Goal: Check status: Check status

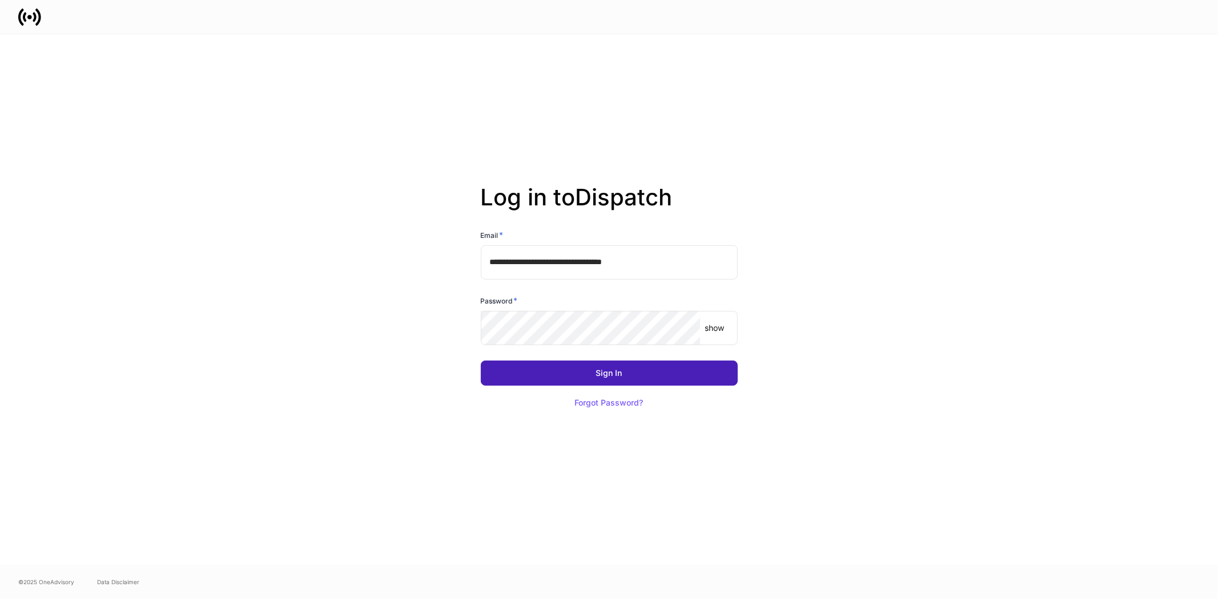
click at [584, 372] on button "Sign In" at bounding box center [609, 373] width 257 height 25
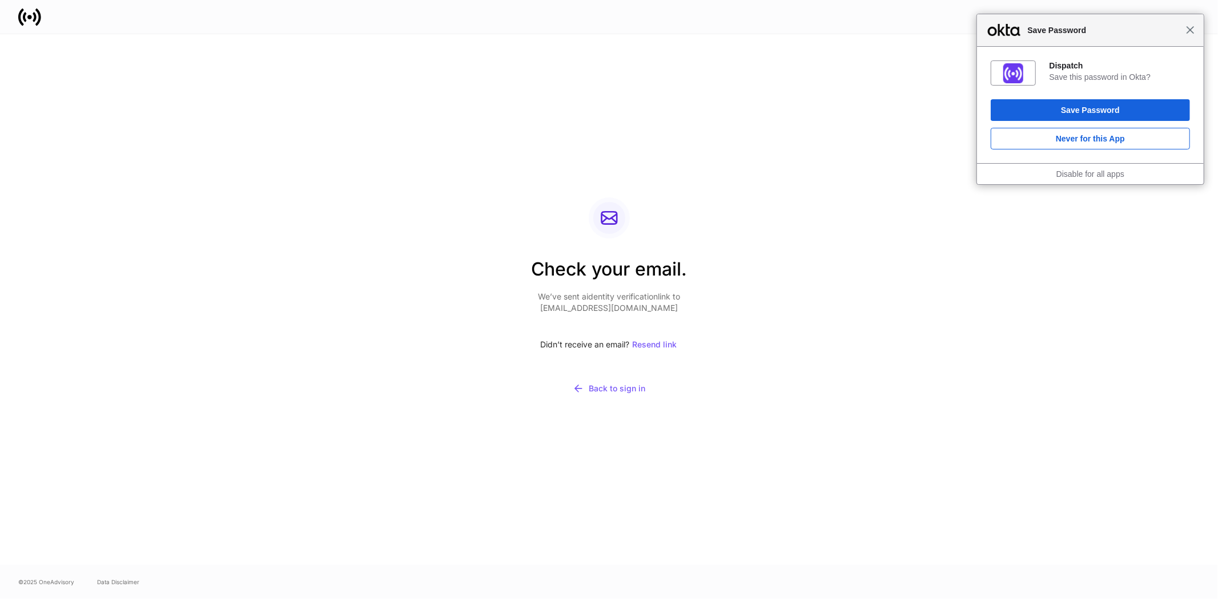
click at [1191, 33] on span "Close" at bounding box center [1190, 30] width 9 height 9
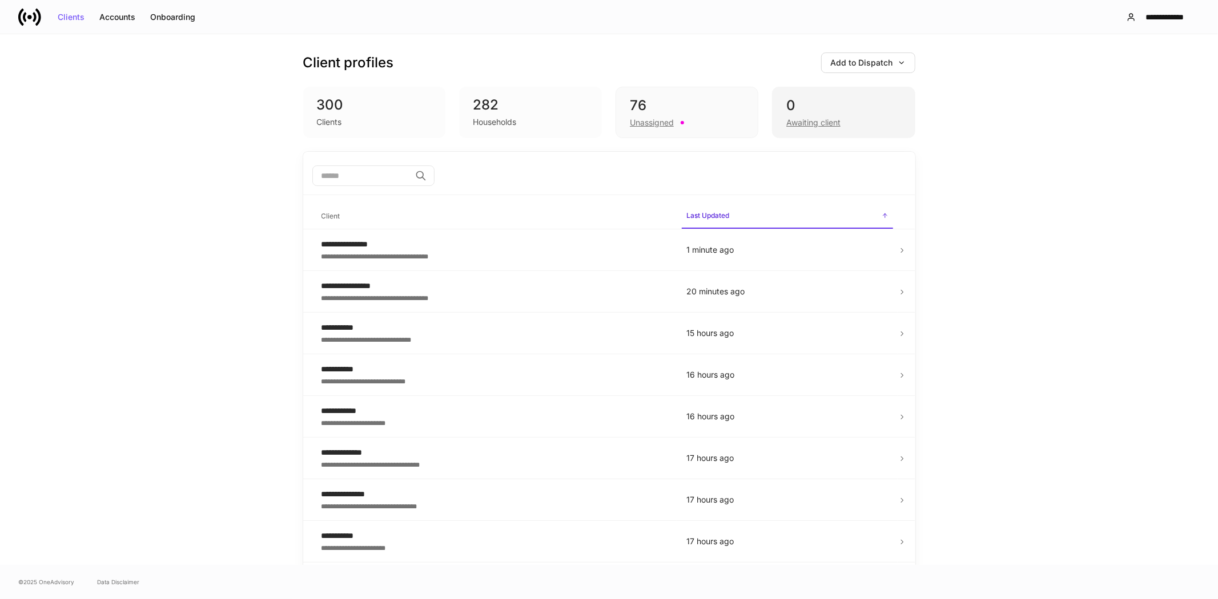
click at [797, 123] on div "Awaiting client" at bounding box center [813, 122] width 54 height 11
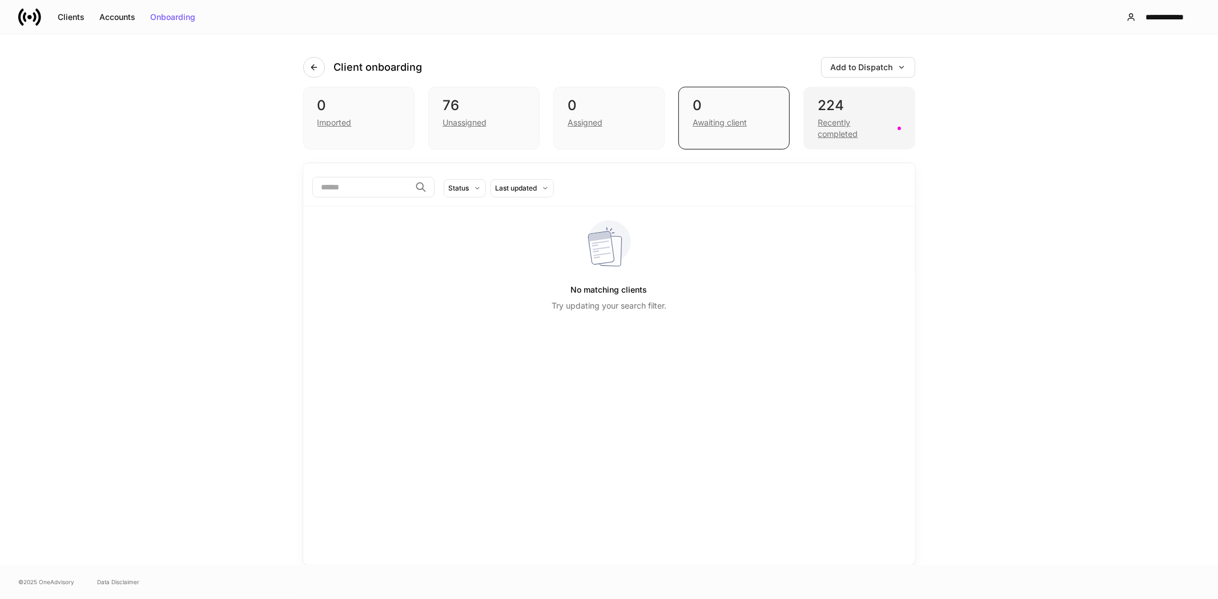
click at [845, 134] on div "Recently completed" at bounding box center [853, 128] width 72 height 23
